Goal: Transaction & Acquisition: Purchase product/service

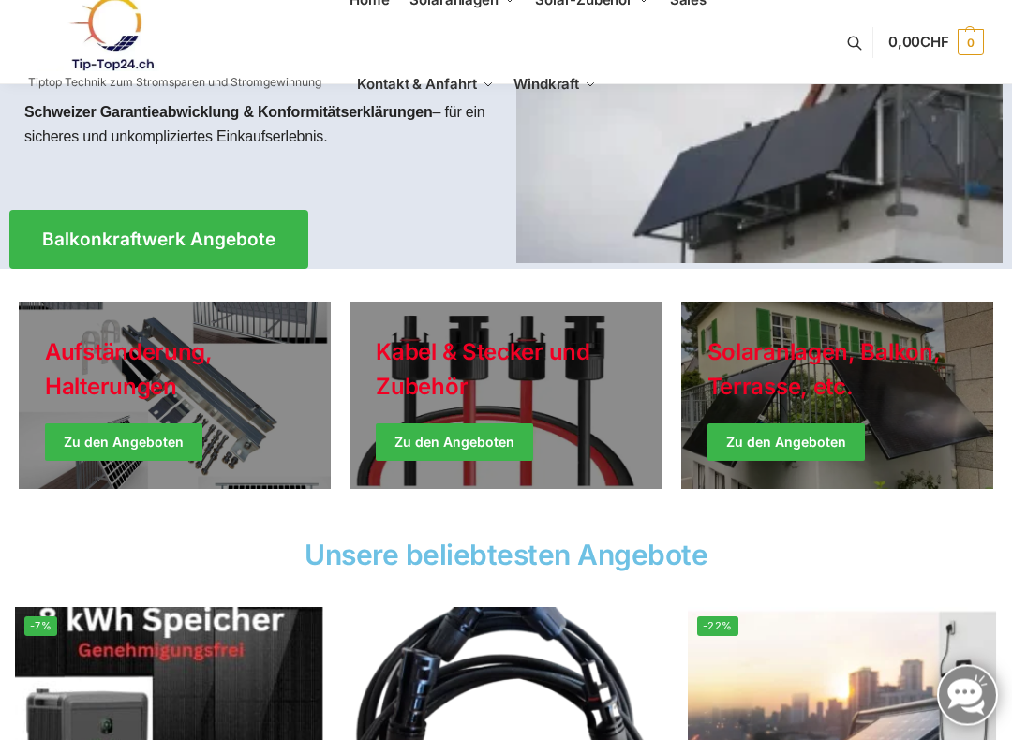
scroll to position [294, 0]
click at [110, 426] on link "Holiday Style" at bounding box center [175, 395] width 312 height 187
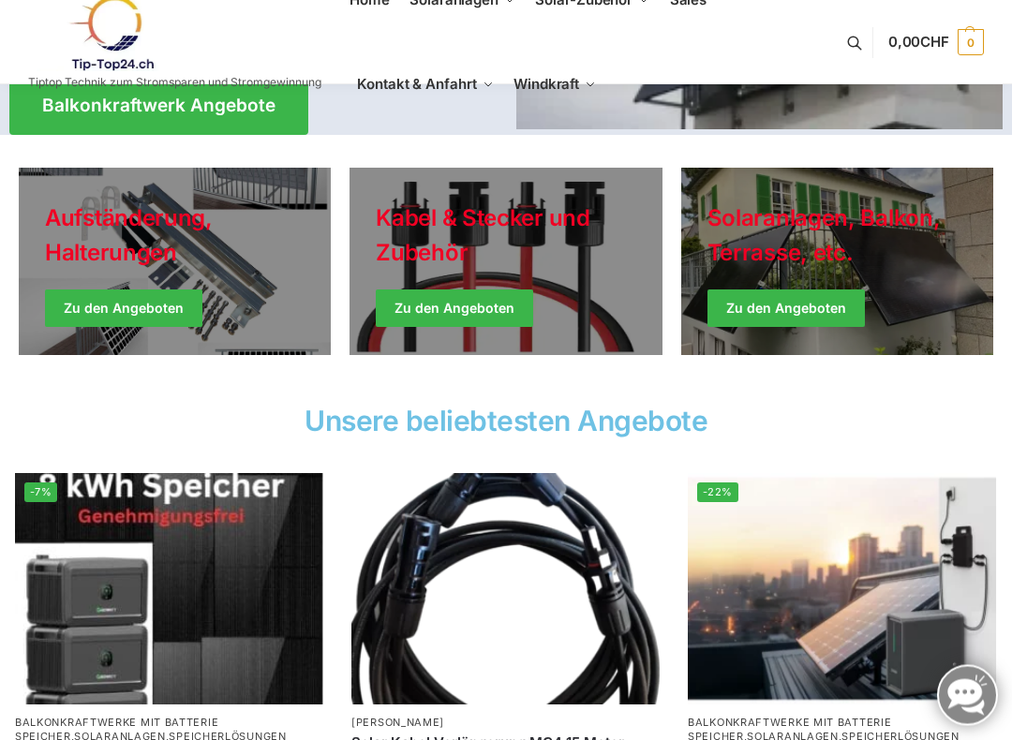
scroll to position [428, 0]
click at [415, 296] on link "Holiday Style" at bounding box center [506, 261] width 312 height 187
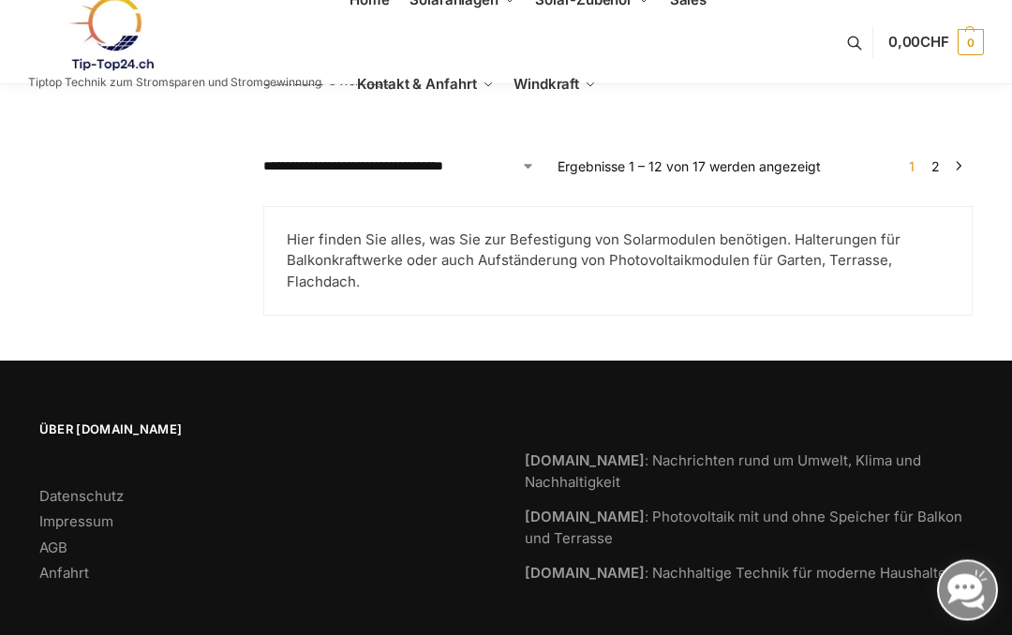
scroll to position [1890, 0]
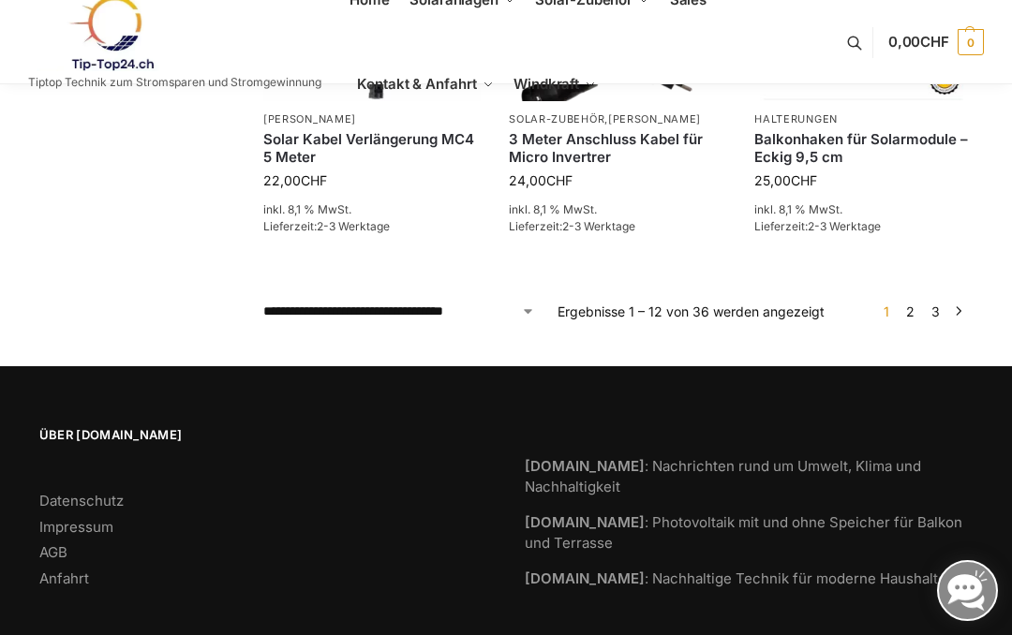
scroll to position [1512, 0]
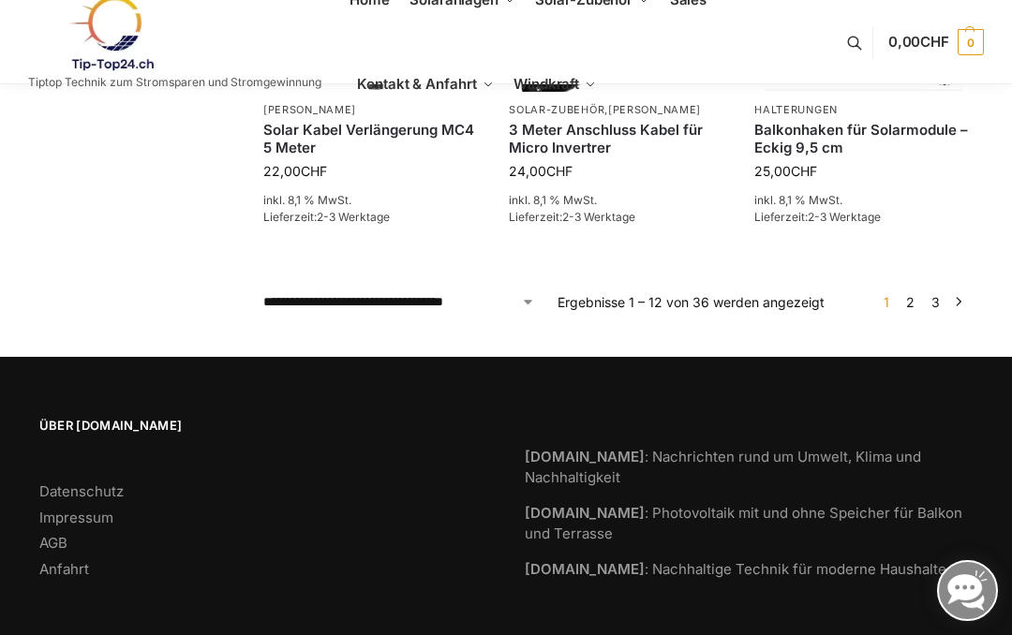
click at [937, 294] on link "3" at bounding box center [936, 302] width 18 height 16
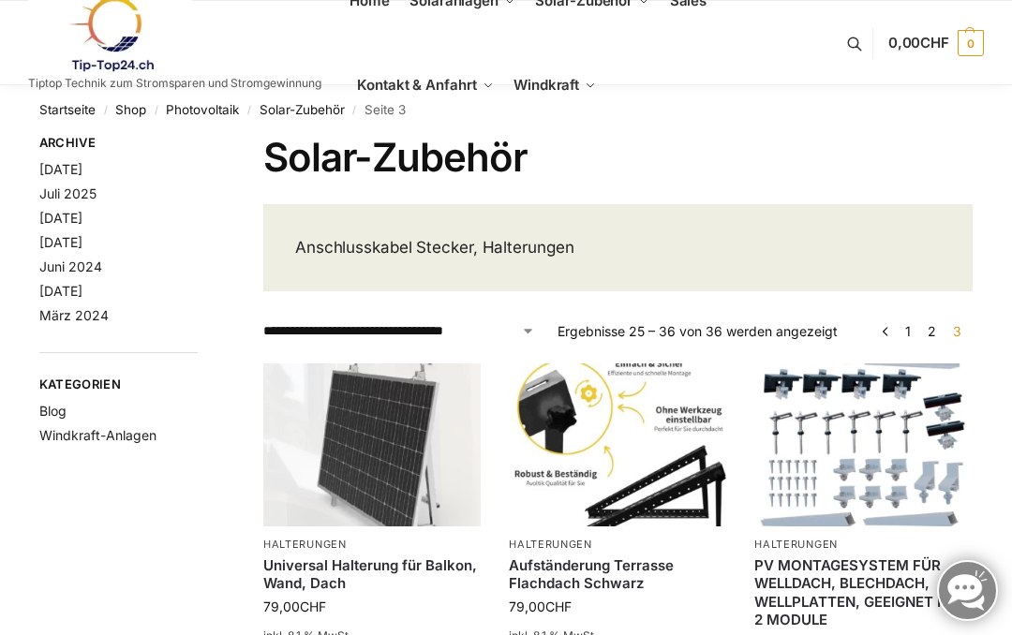
click at [934, 286] on header "Anschlusskabel Stecker, Halterungen" at bounding box center [618, 248] width 710 height 88
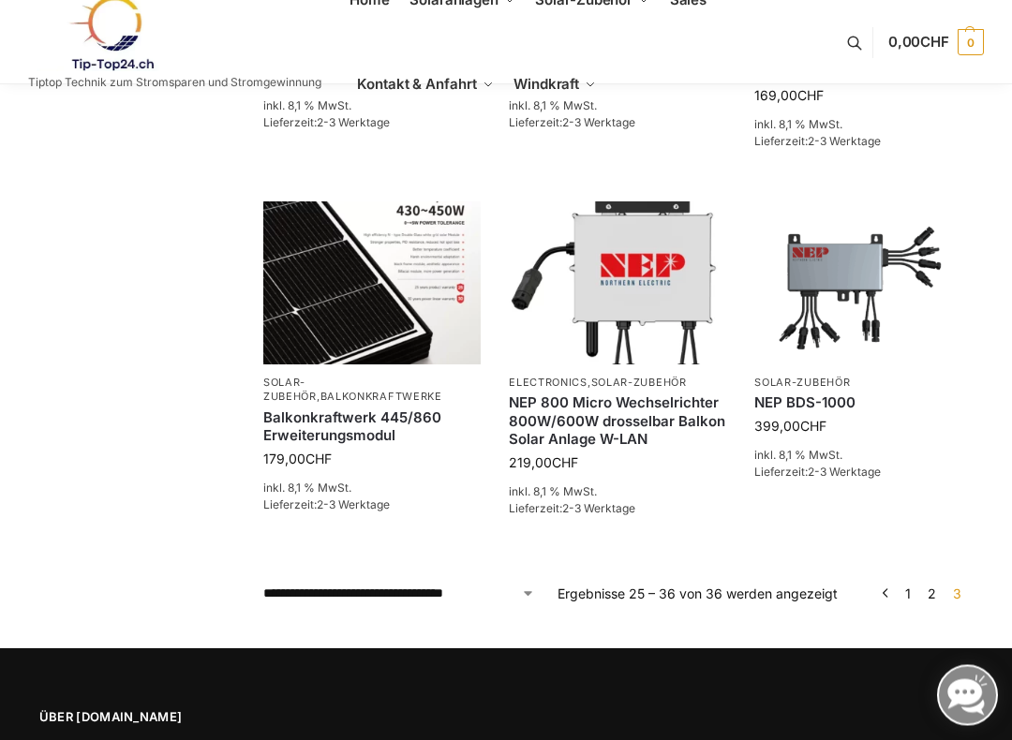
scroll to position [1332, 0]
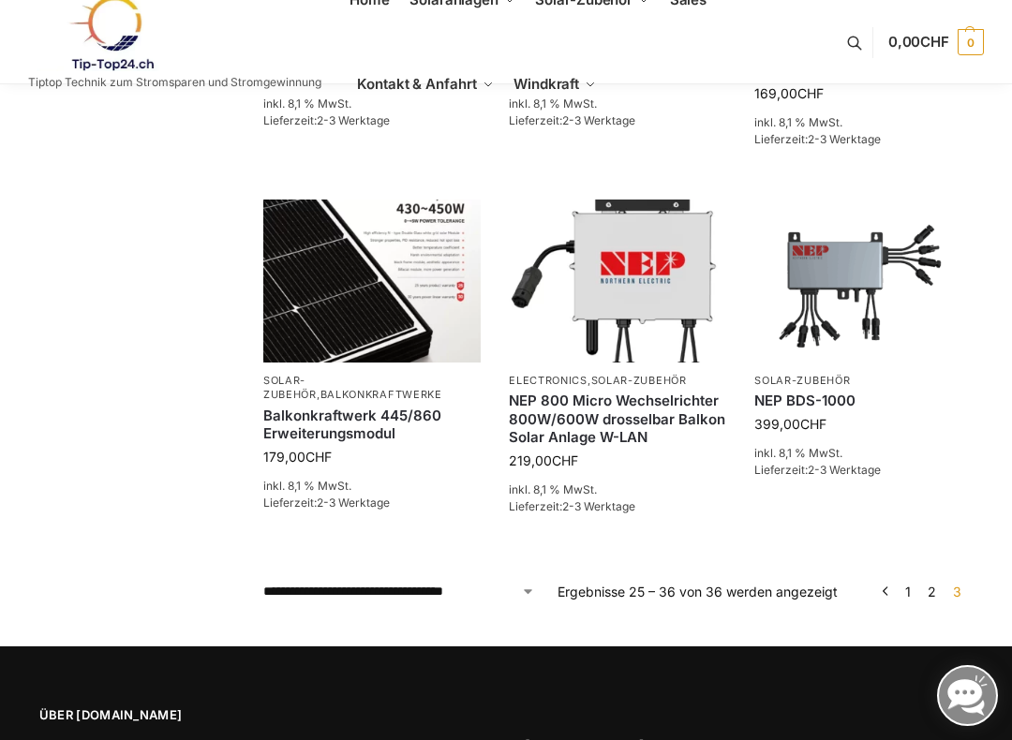
click at [964, 584] on span "3" at bounding box center [958, 592] width 18 height 16
click at [960, 584] on span "3" at bounding box center [958, 592] width 18 height 16
click at [959, 584] on span "3" at bounding box center [958, 592] width 18 height 16
click at [934, 584] on link "2" at bounding box center [932, 592] width 18 height 16
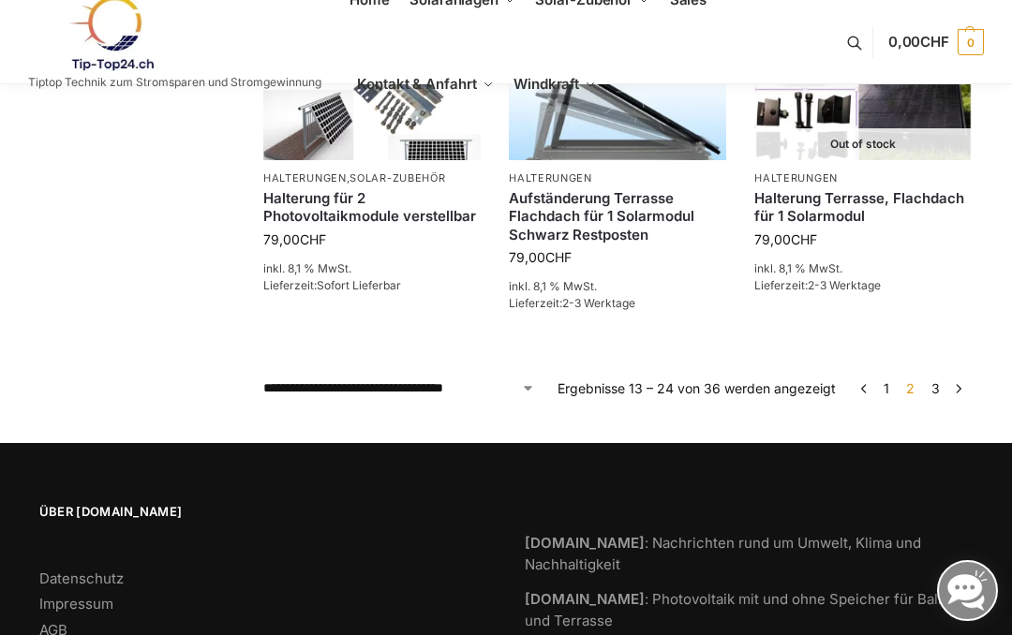
scroll to position [1495, 0]
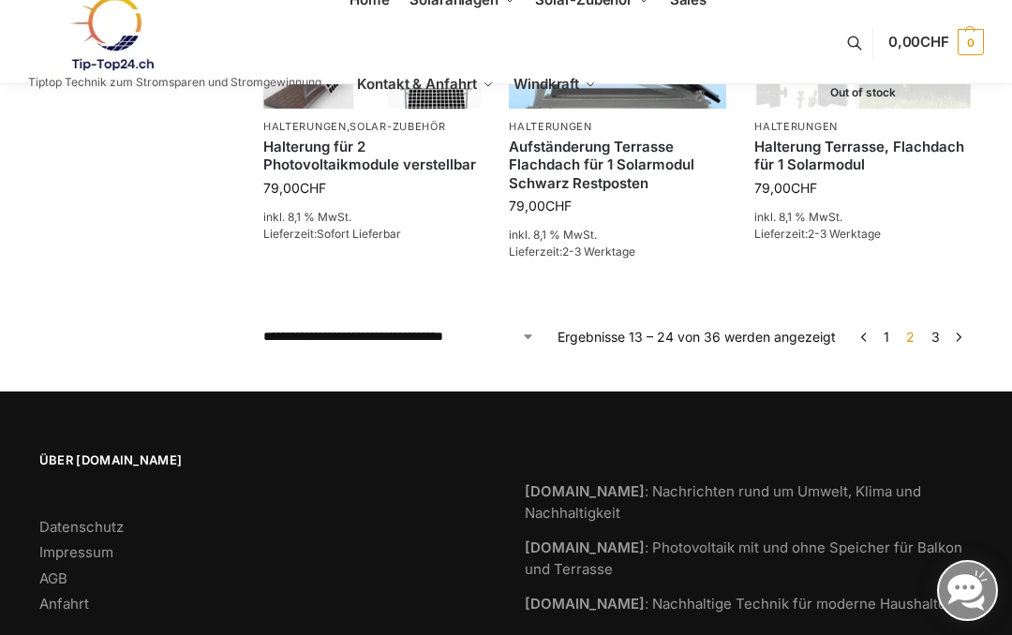
click at [941, 329] on link "3" at bounding box center [936, 337] width 18 height 16
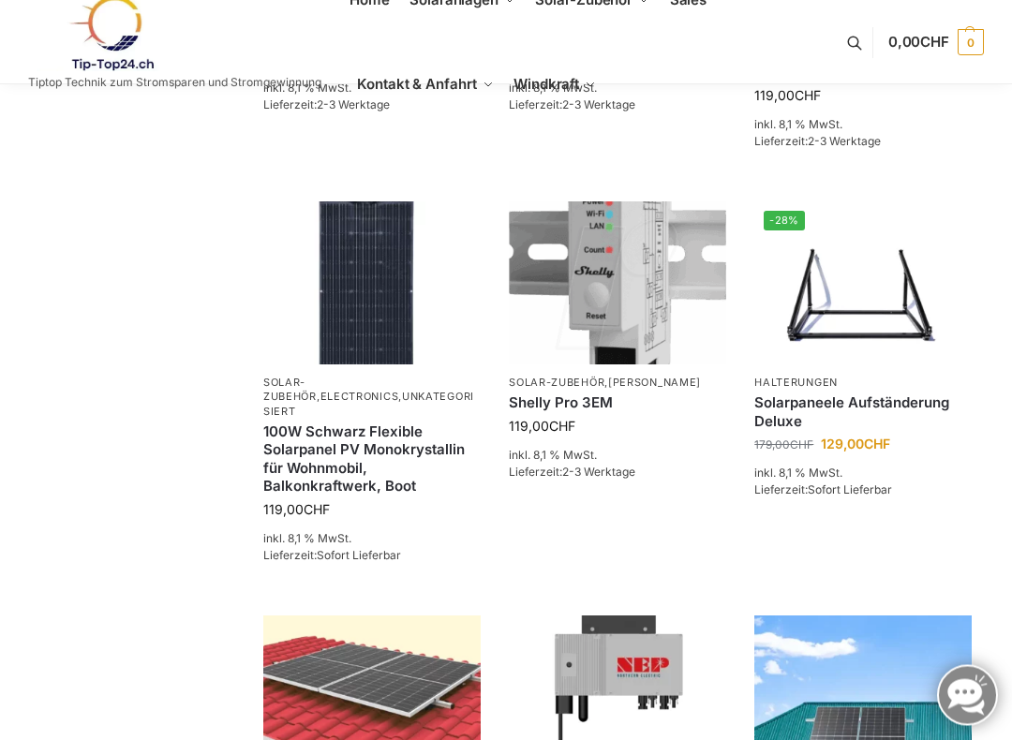
scroll to position [548, 0]
click at [609, 432] on li "Solar-Zubehör , Kabel [PERSON_NAME] Pro 3EM 119,00 CHF inkl. 8,1 % MwSt. Liefer…" at bounding box center [618, 367] width 246 height 331
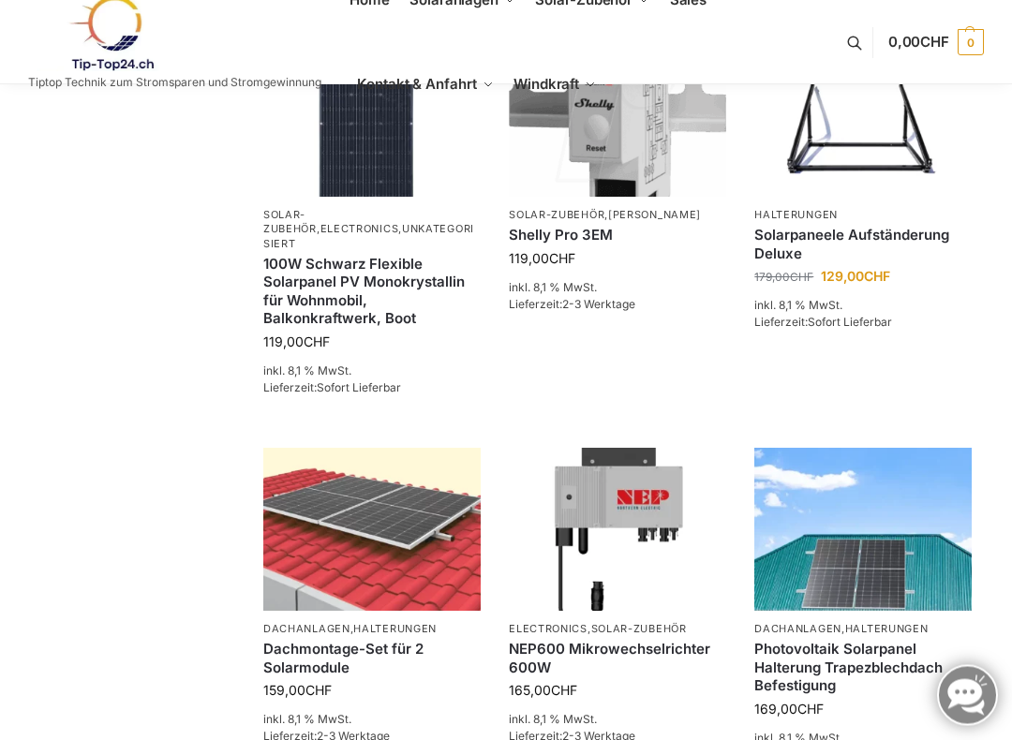
scroll to position [710, 0]
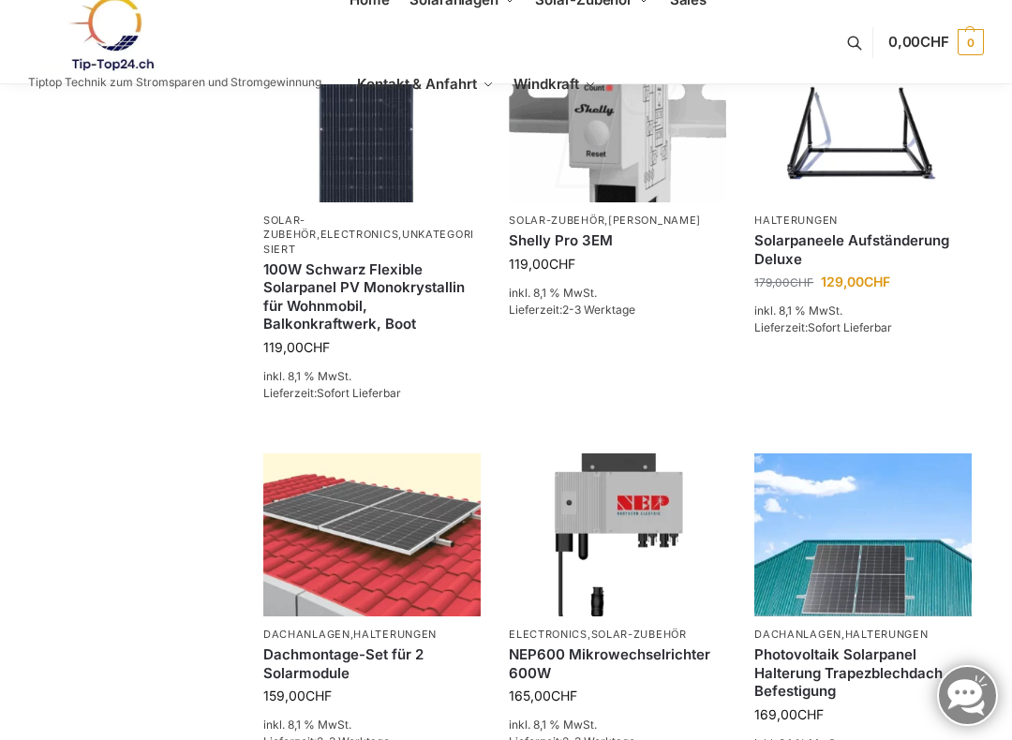
click at [676, 262] on span "119,00 CHF" at bounding box center [617, 264] width 217 height 20
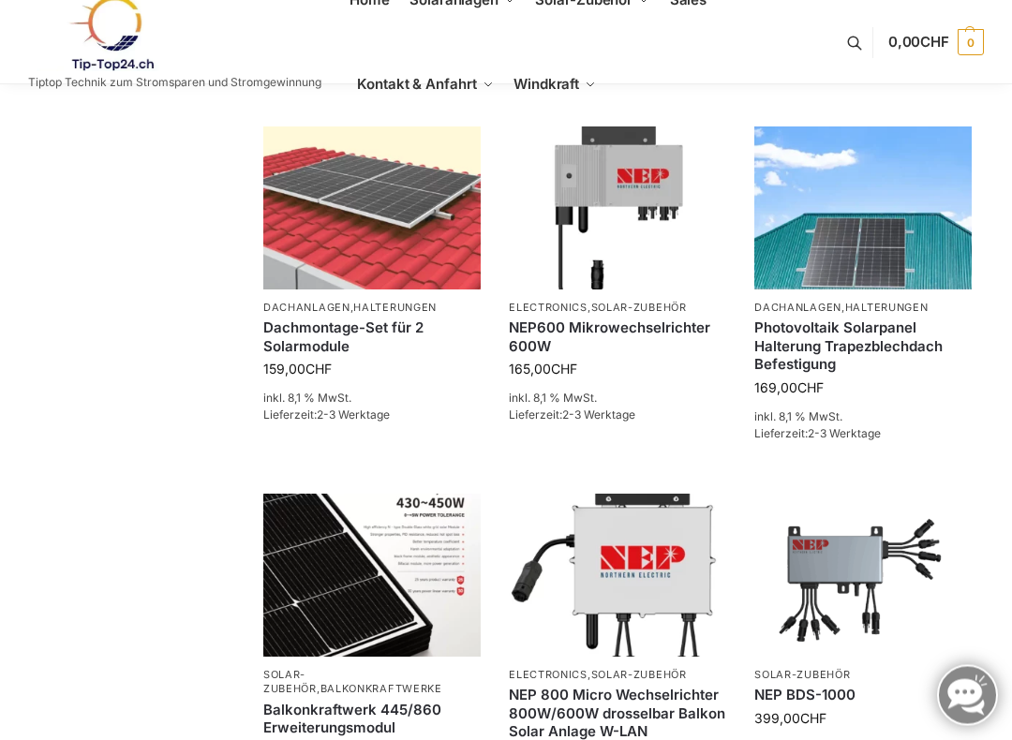
scroll to position [1038, 0]
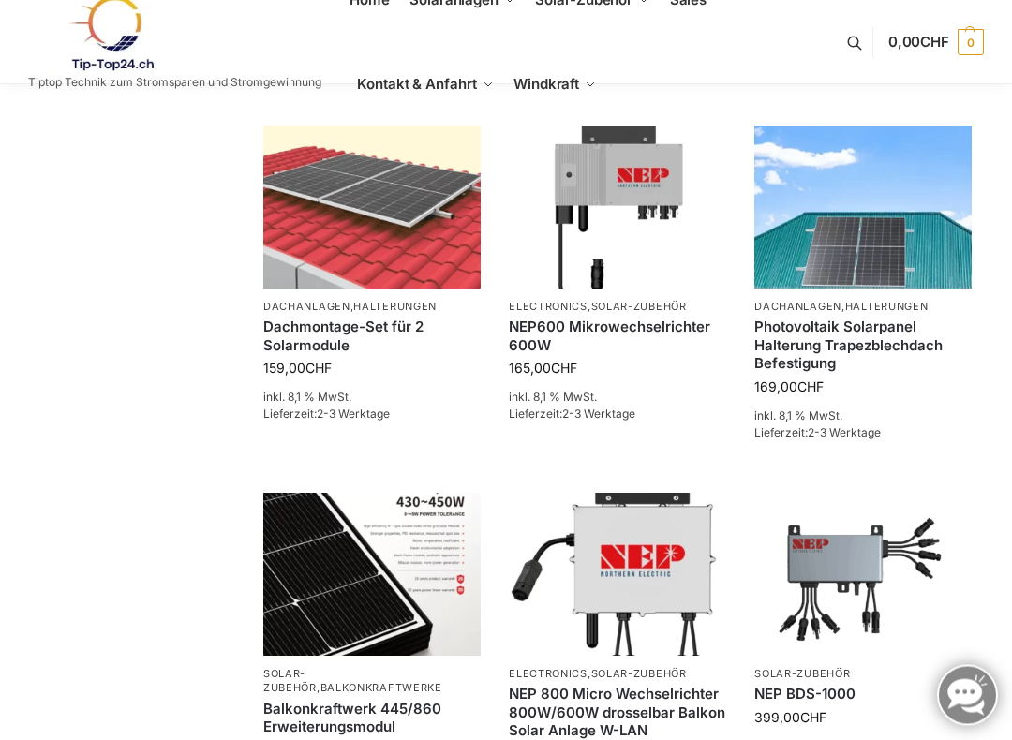
click at [58, 69] on img at bounding box center [110, 33] width 164 height 76
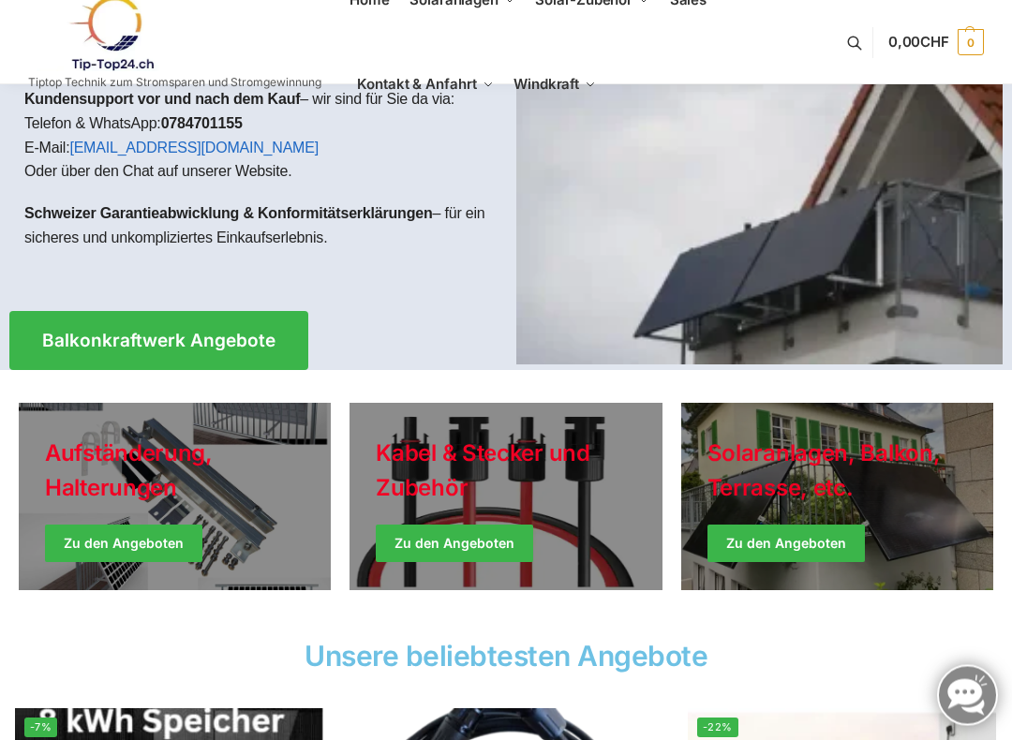
scroll to position [193, 0]
click at [513, 543] on link "Holiday Style" at bounding box center [506, 496] width 312 height 187
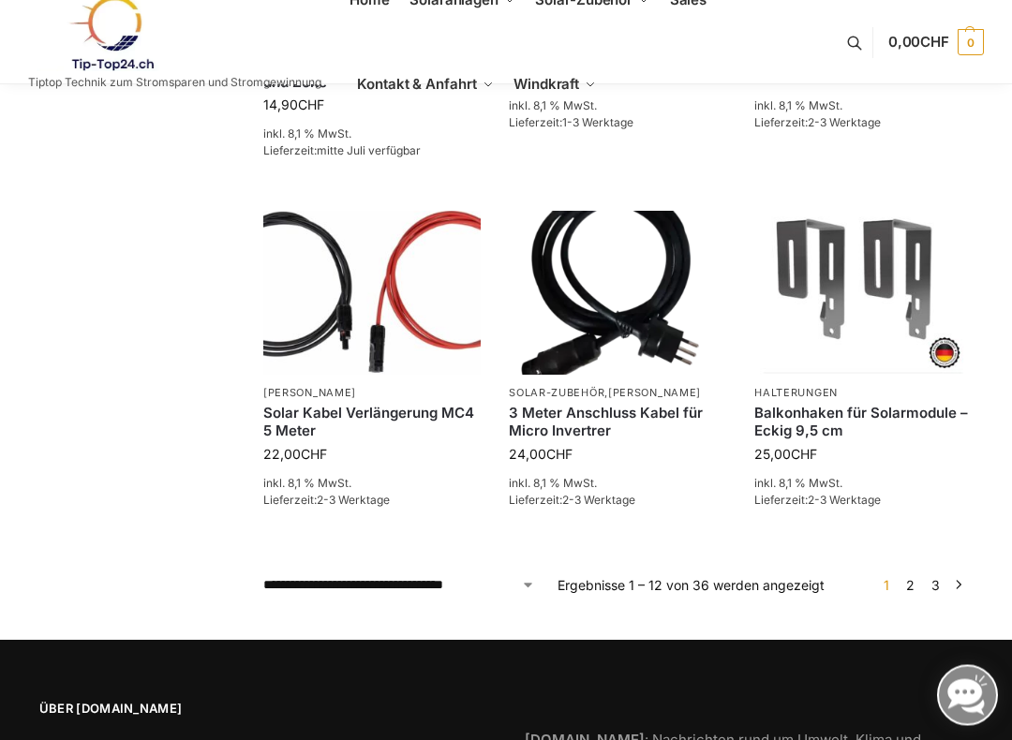
scroll to position [1229, 0]
click at [965, 579] on link "→" at bounding box center [959, 585] width 14 height 20
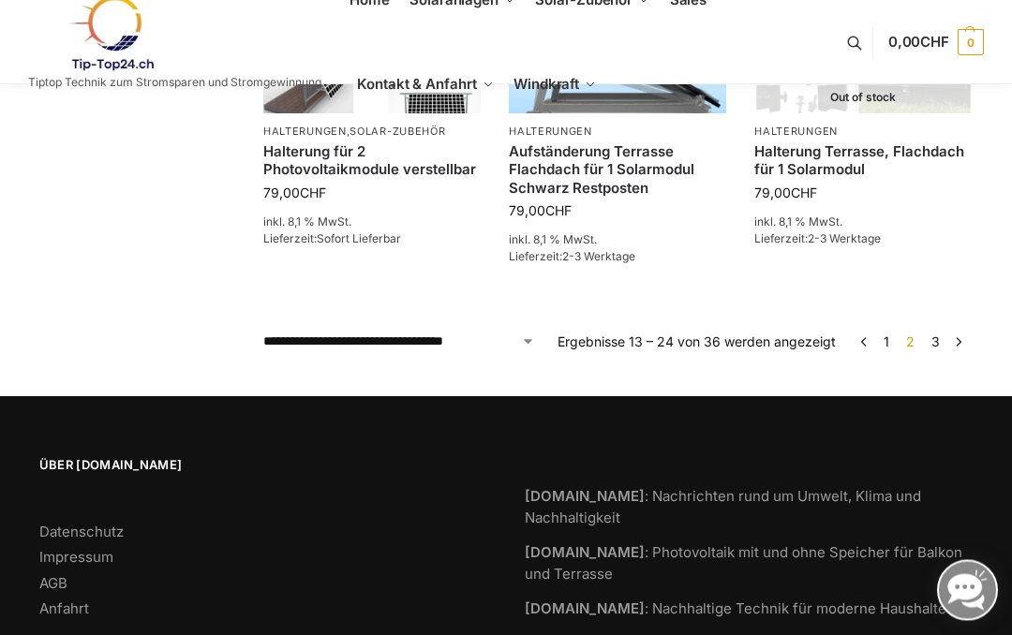
scroll to position [1516, 0]
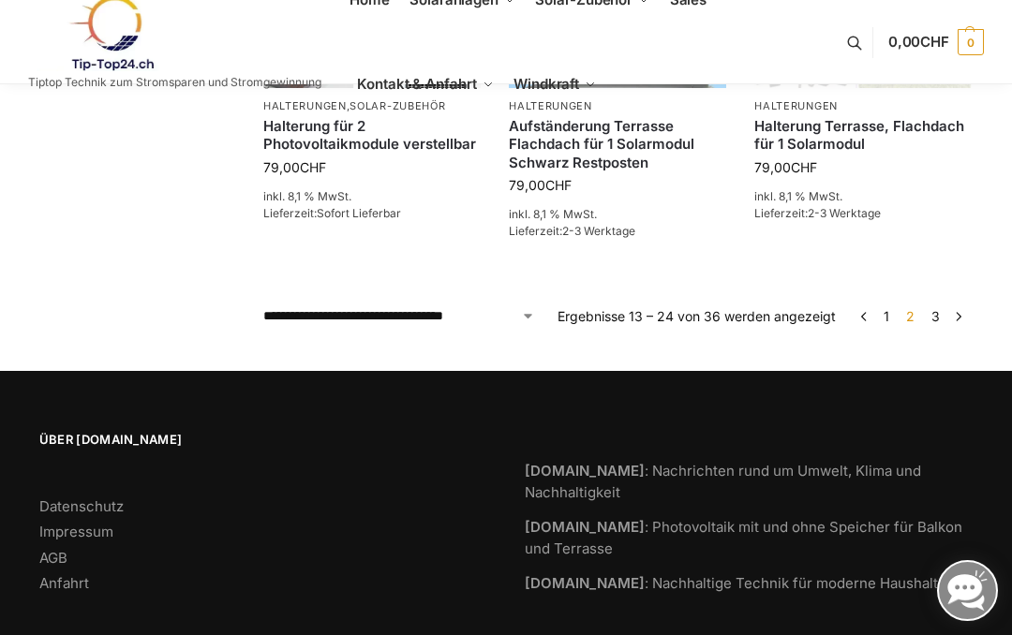
click at [964, 306] on link "→" at bounding box center [959, 316] width 14 height 20
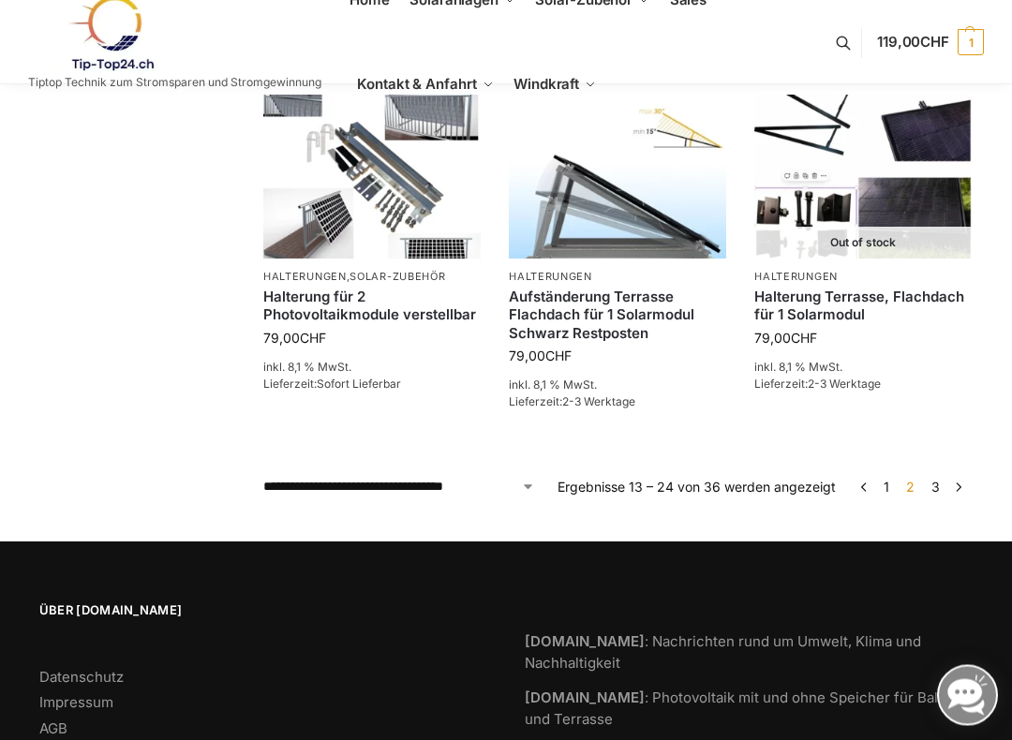
scroll to position [1346, 0]
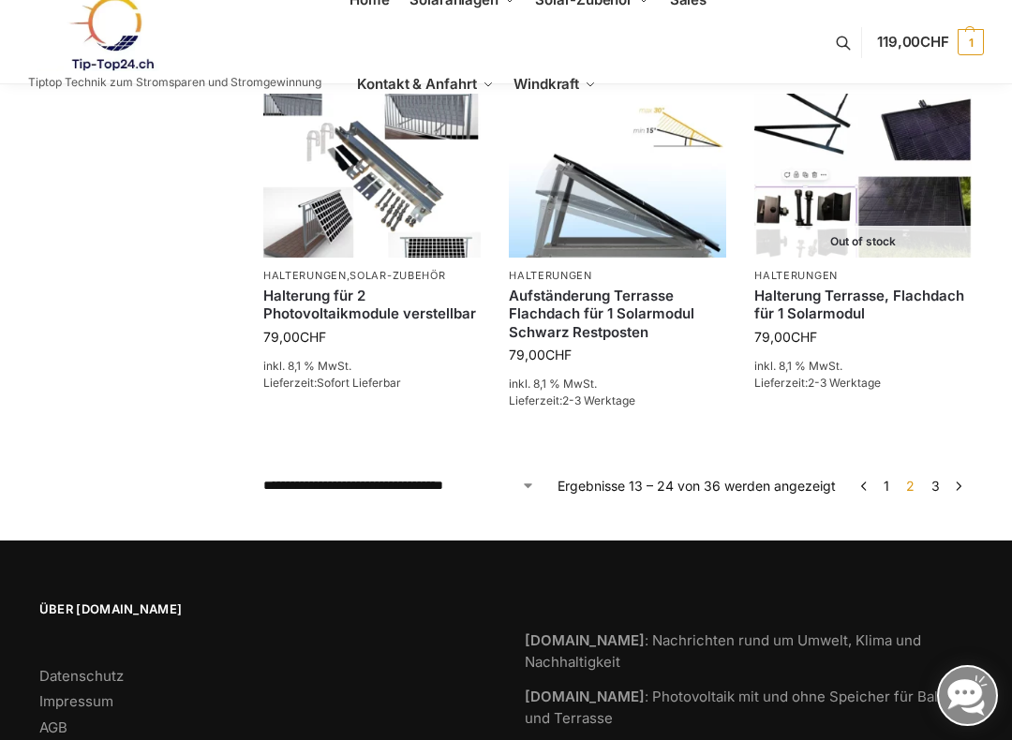
click at [943, 478] on link "3" at bounding box center [936, 486] width 18 height 16
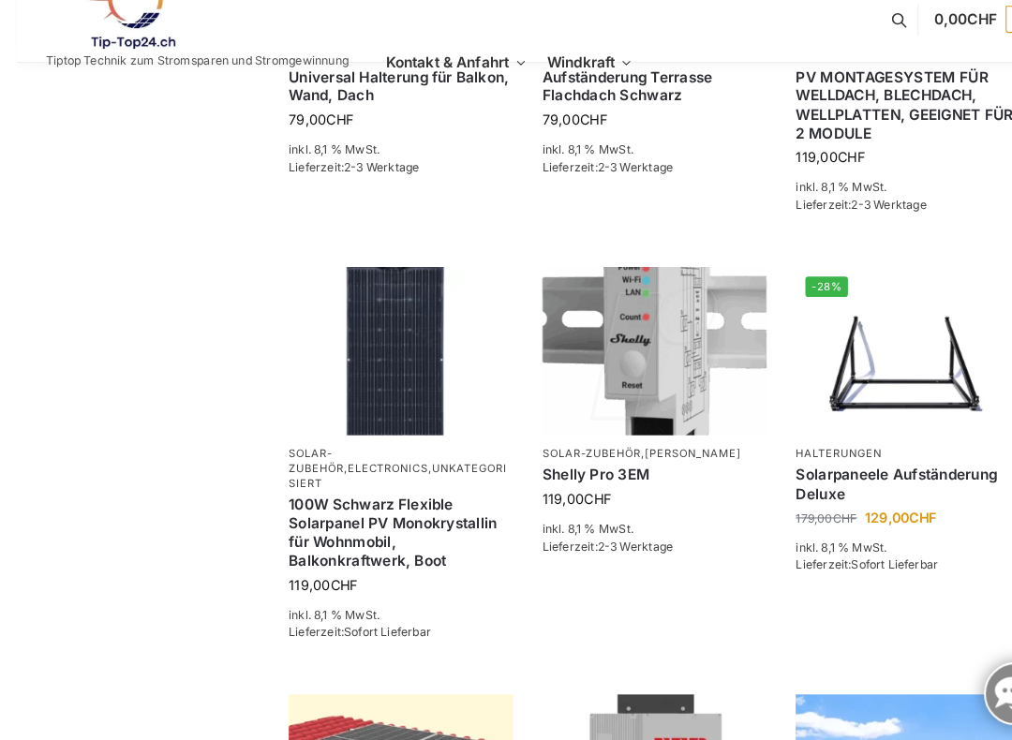
scroll to position [473, 0]
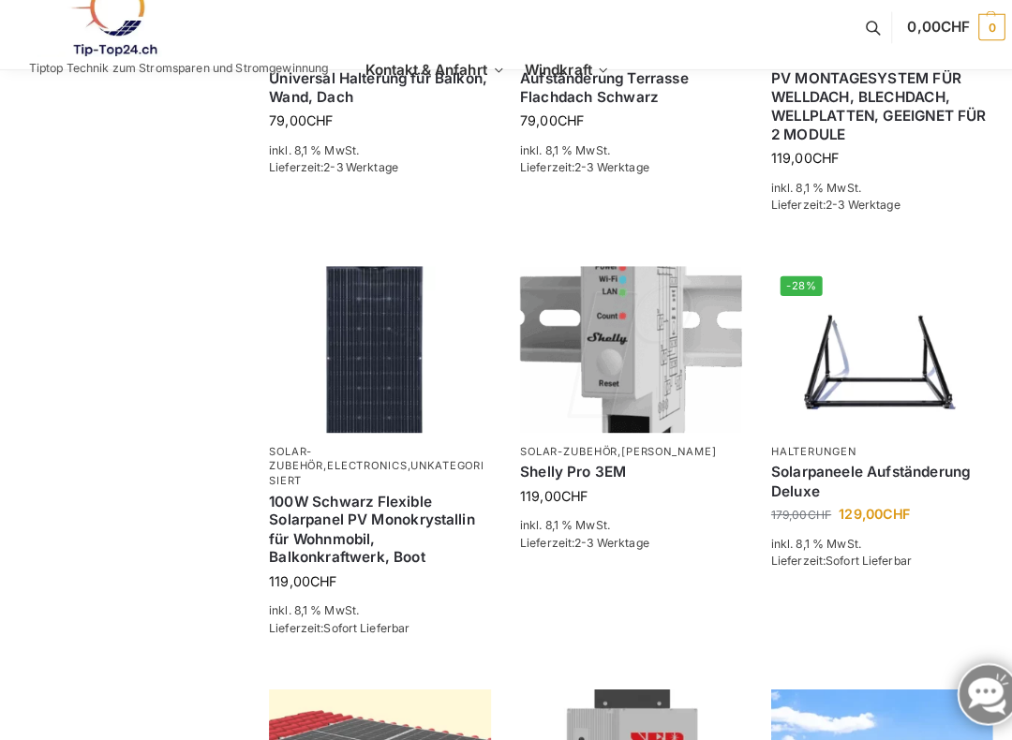
click at [631, 570] on link "In den Warenkorb" at bounding box center [617, 588] width 217 height 37
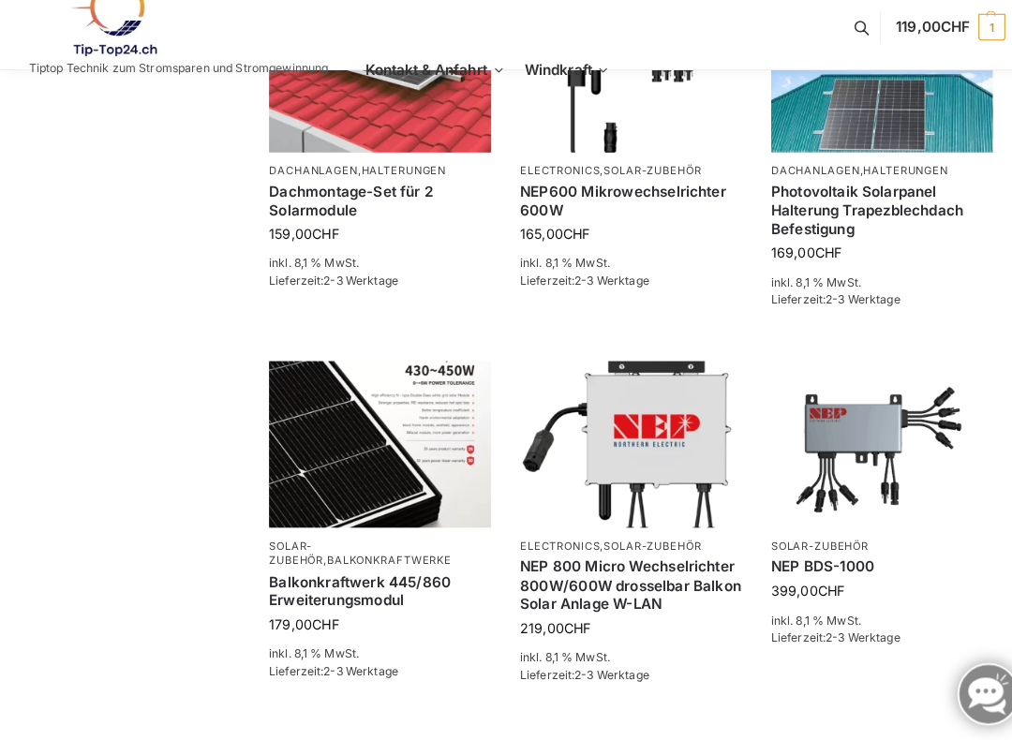
scroll to position [1163, 0]
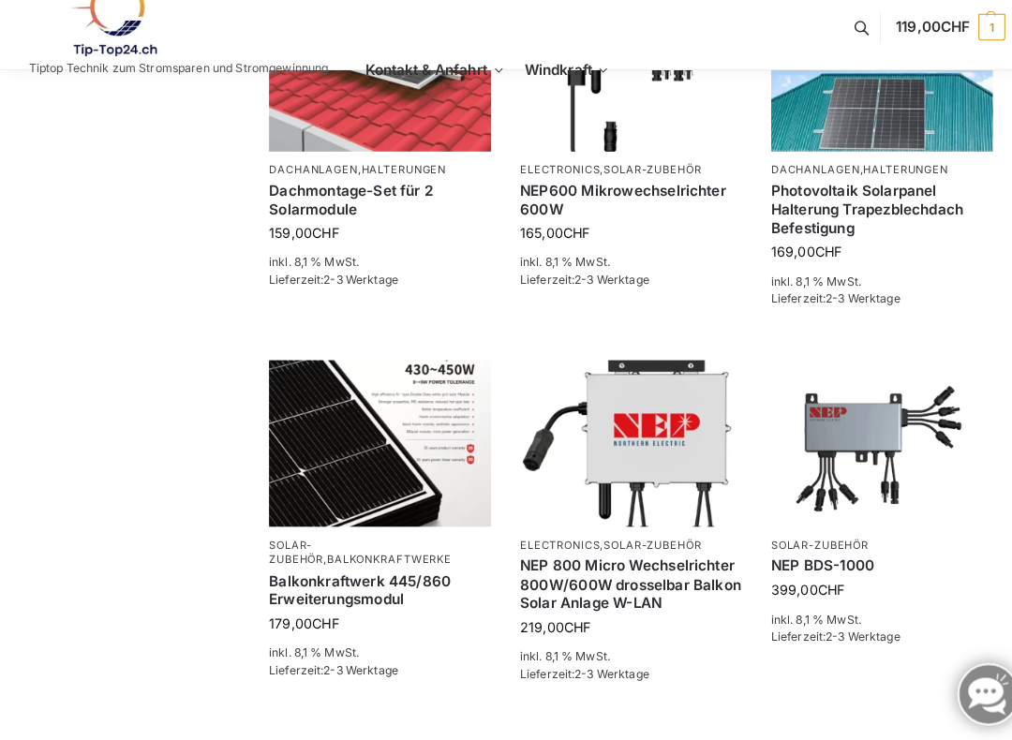
click at [771, 100] on ul "Home Solaranlagen Balkonkraftwerke Komplet-Sets mit Halterungen Balkon,Wand, Te…" at bounding box center [590, 42] width 480 height 169
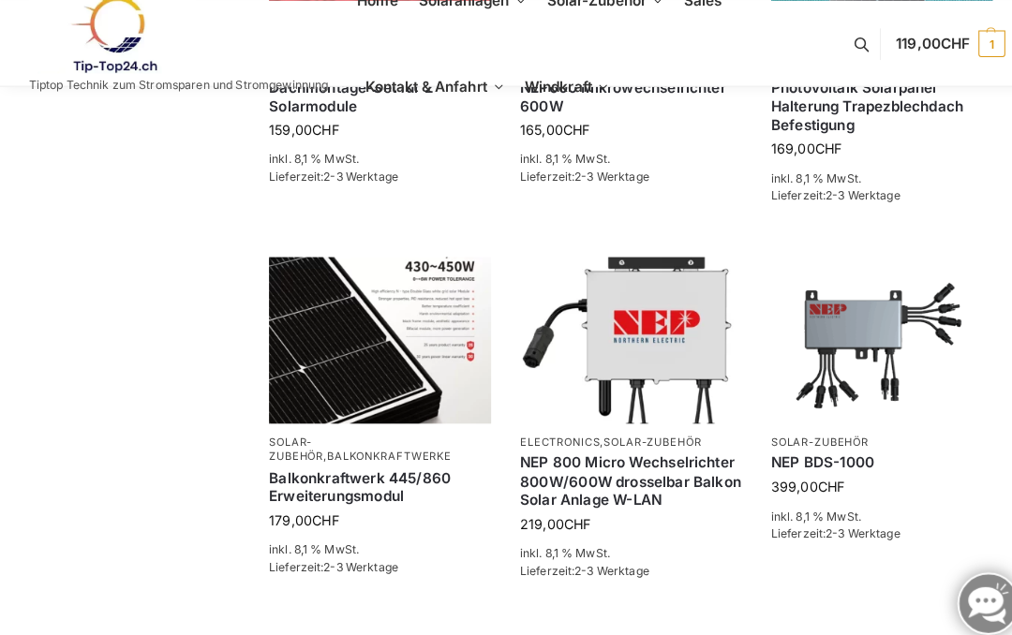
scroll to position [1278, 0]
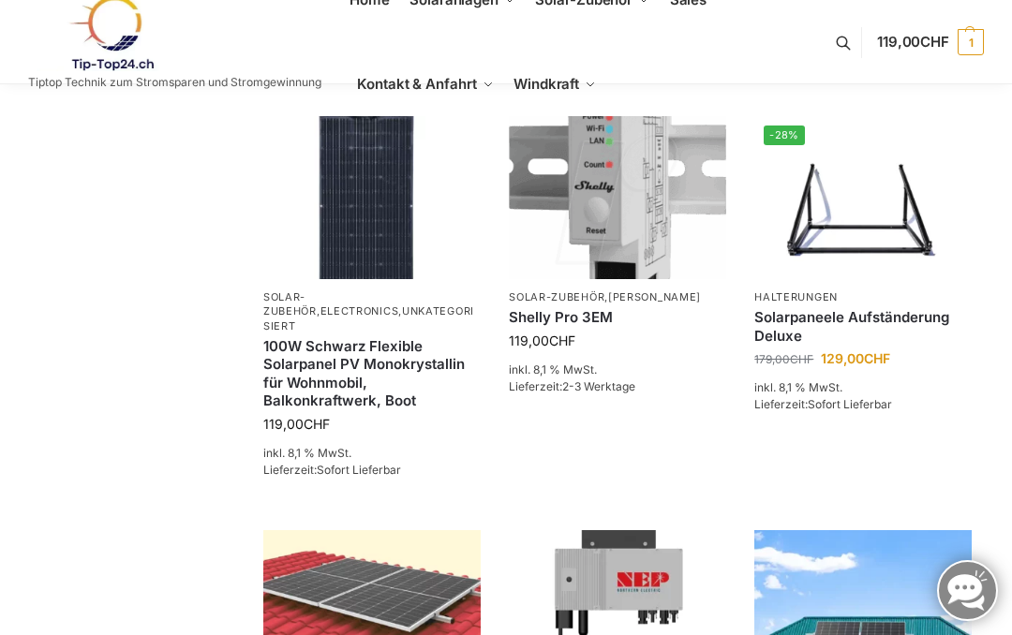
scroll to position [633, 0]
